Goal: Transaction & Acquisition: Download file/media

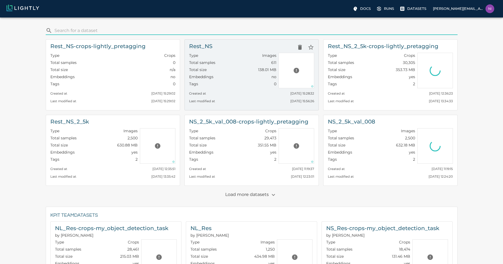
click at [229, 47] on div "Rest_NS" at bounding box center [251, 47] width 125 height 11
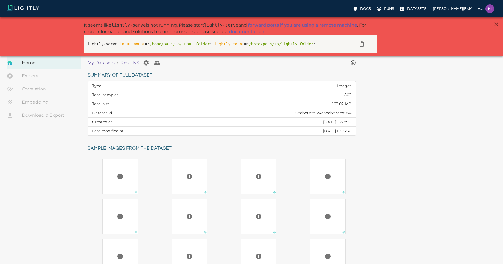
click at [37, 113] on link "Download & Export" at bounding box center [44, 115] width 75 height 13
click at [353, 62] on icon "View worker run detail" at bounding box center [353, 63] width 2 height 2
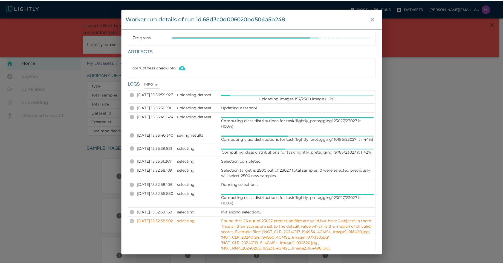
scroll to position [33, 0]
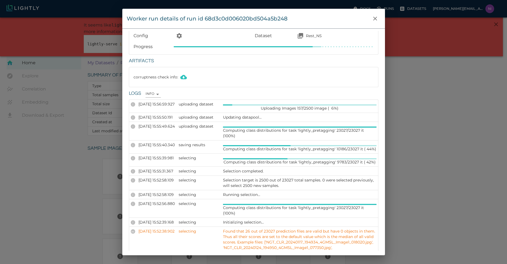
click at [439, 152] on div "Worker run details of run id 68d3c0d006020bd504a5b248 Info Version 2.12.2 State…" at bounding box center [253, 132] width 507 height 264
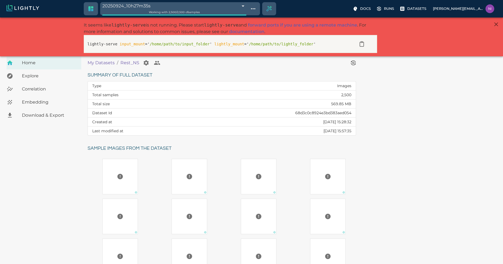
click at [48, 116] on span "Download & Export" at bounding box center [49, 115] width 55 height 7
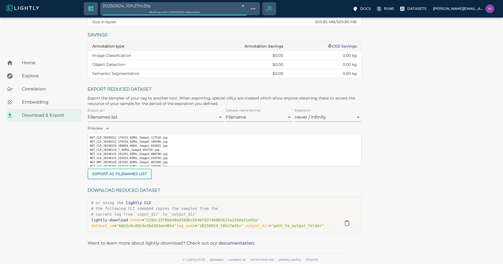
click at [119, 174] on button "Export as Filenames list" at bounding box center [120, 174] width 64 height 11
click at [422, 176] on div "Rest_NS : 20250924_10h27m35s Reduction Total samples 2,500 / 2,500 Size in byte…" at bounding box center [293, 110] width 411 height 250
